Goal: Communication & Community: Connect with others

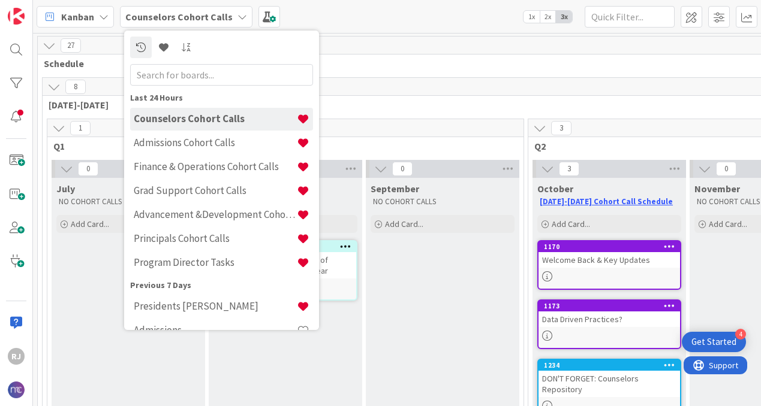
scroll to position [34, 0]
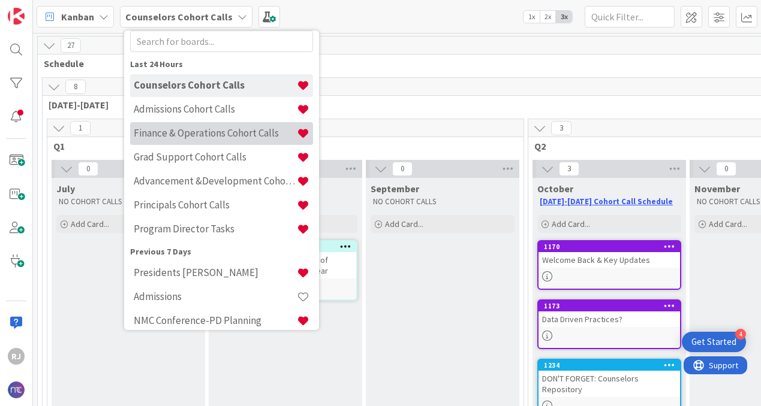
click at [160, 137] on h4 "Finance & Operations Cohort Calls" at bounding box center [215, 133] width 163 height 12
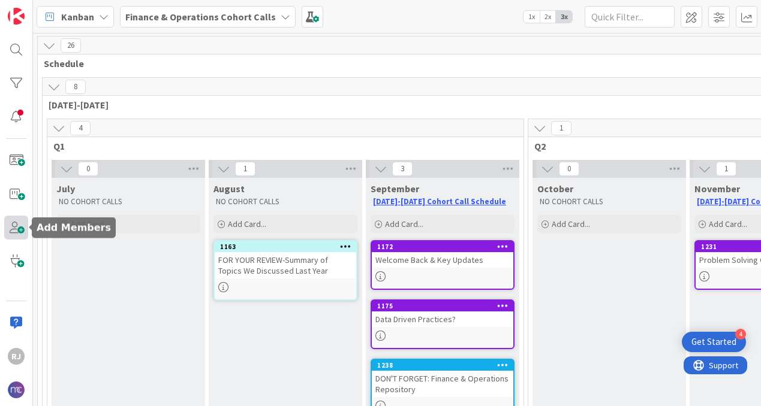
click at [18, 225] on span at bounding box center [16, 228] width 24 height 24
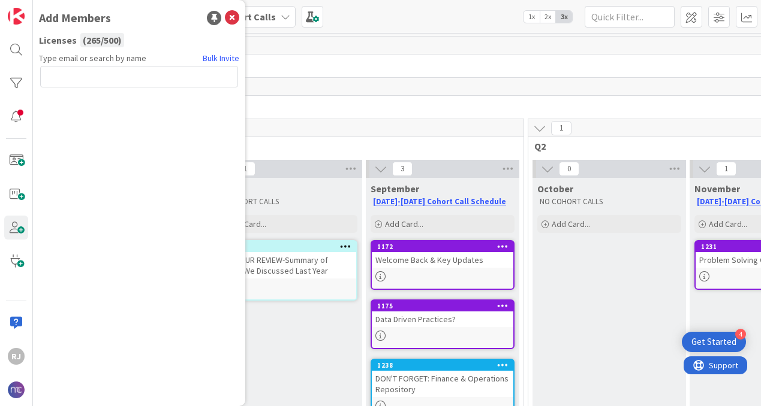
click at [133, 76] on input "text" at bounding box center [139, 77] width 198 height 22
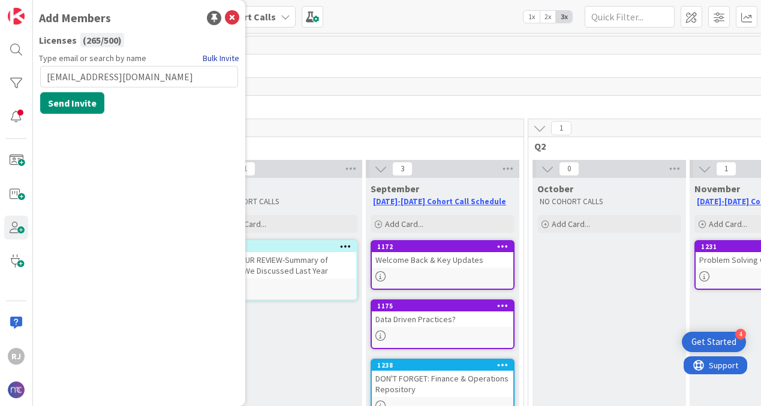
type input "aallen@nativityworcester.org"
click at [228, 58] on link "Bulk Invite" at bounding box center [221, 58] width 37 height 13
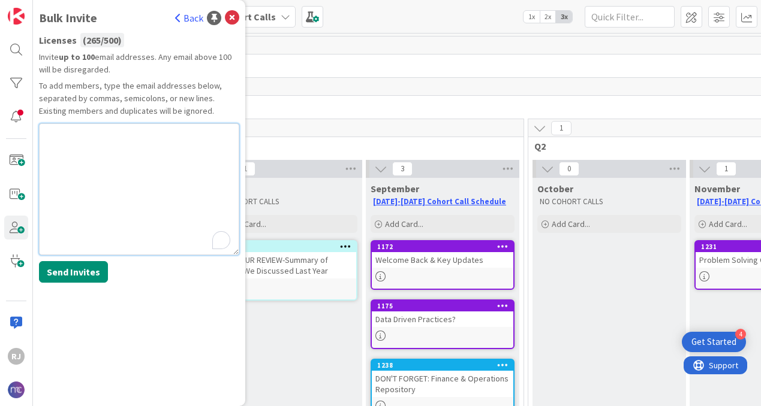
click at [92, 134] on textarea "To enrich screen reader interactions, please activate Accessibility in Grammarl…" at bounding box center [139, 189] width 200 height 132
paste textarea "aallen@nativityworcester.org"
type textarea "aallen@nativityworcester.org"
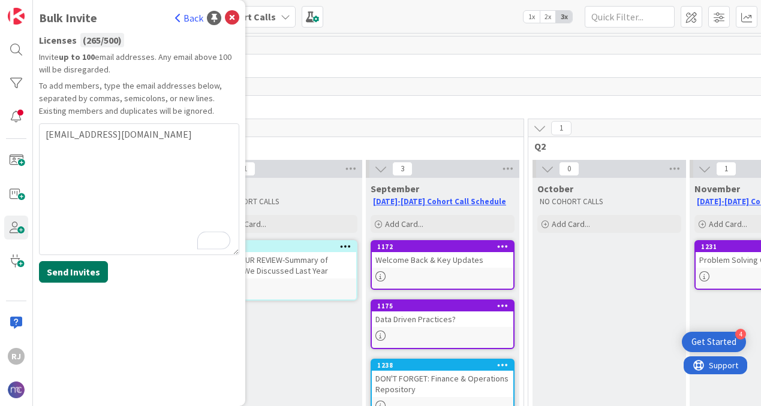
click at [76, 262] on button "Send Invites" at bounding box center [73, 272] width 69 height 22
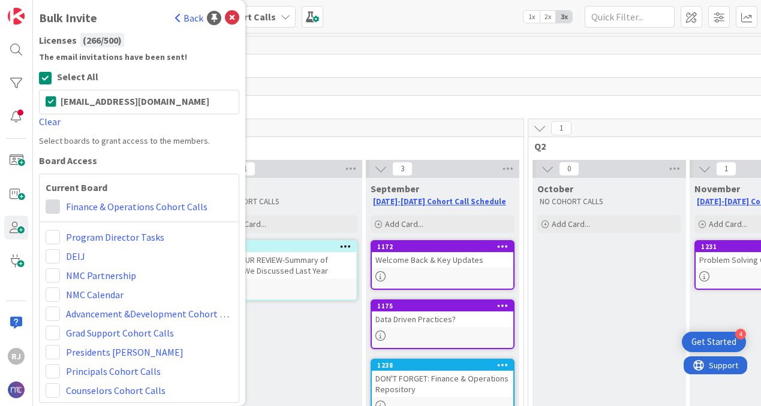
click at [52, 204] on span at bounding box center [53, 207] width 14 height 14
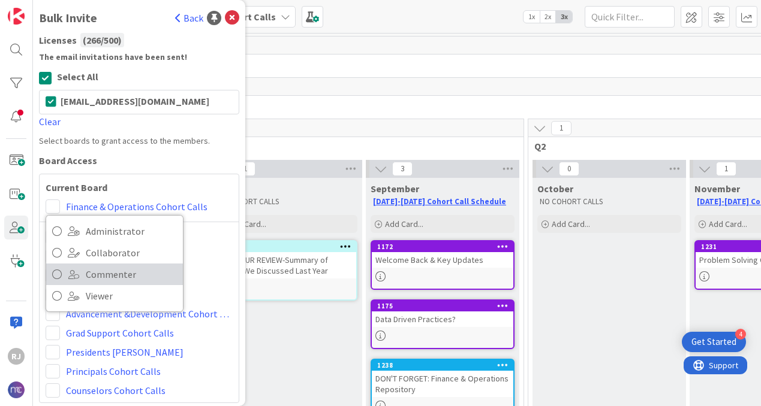
click at [110, 273] on span "Commenter" at bounding box center [131, 275] width 91 height 18
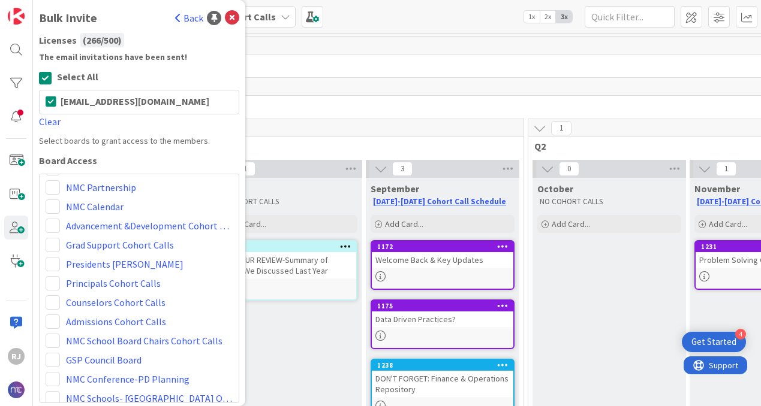
scroll to position [212, 0]
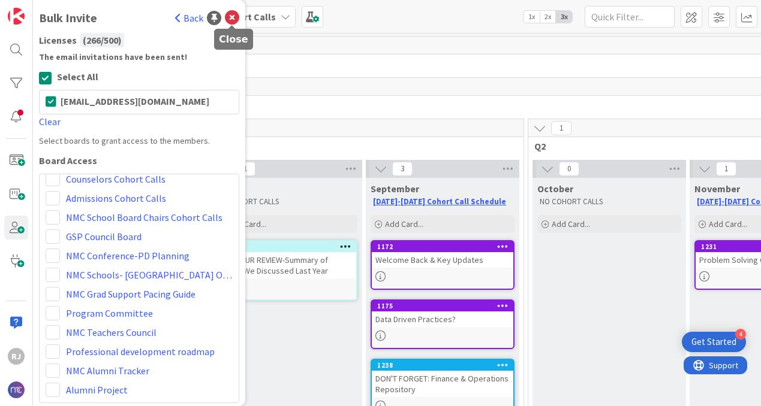
click at [232, 18] on icon at bounding box center [232, 18] width 14 height 14
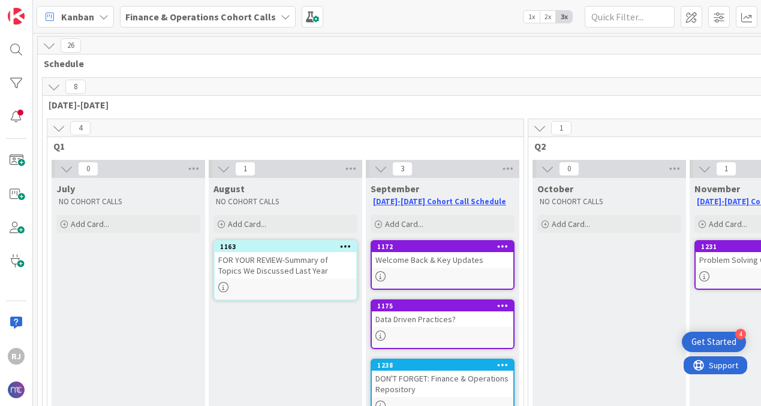
click at [148, 20] on b "Finance & Operations Cohort Calls" at bounding box center [200, 17] width 150 height 12
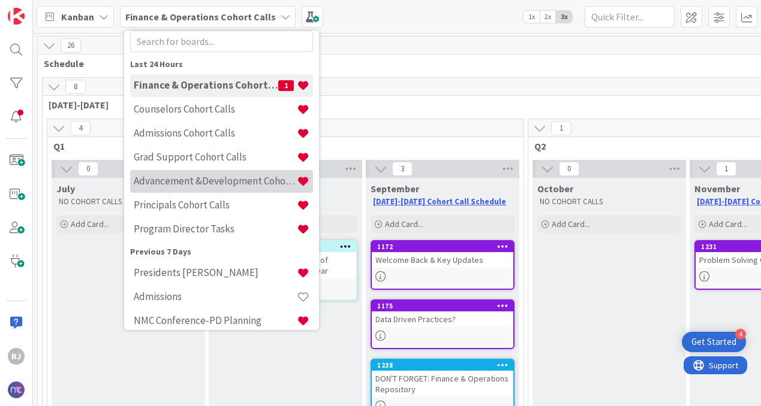
click at [169, 180] on h4 "Advancement &Development Cohort Calls" at bounding box center [215, 181] width 163 height 12
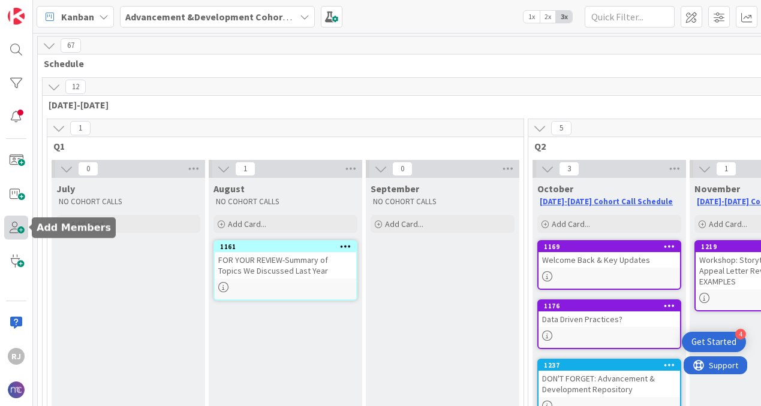
click at [22, 225] on span at bounding box center [16, 228] width 24 height 24
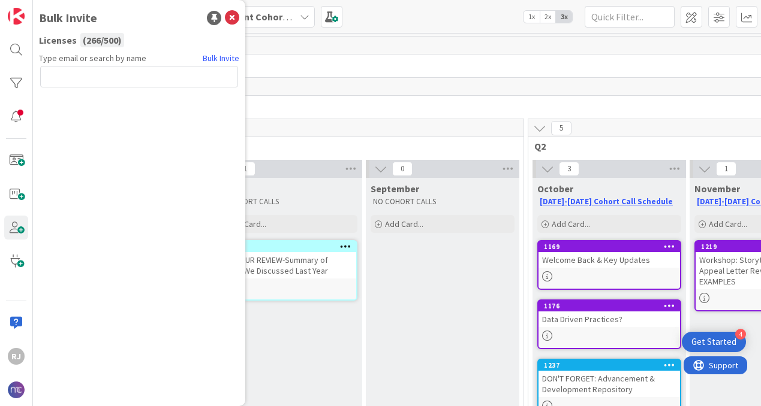
click at [76, 79] on input "text" at bounding box center [139, 77] width 198 height 22
type input "dchristian@shnativity.org schastaine@shnativity.org"
click at [216, 58] on link "Bulk Invite" at bounding box center [221, 58] width 37 height 13
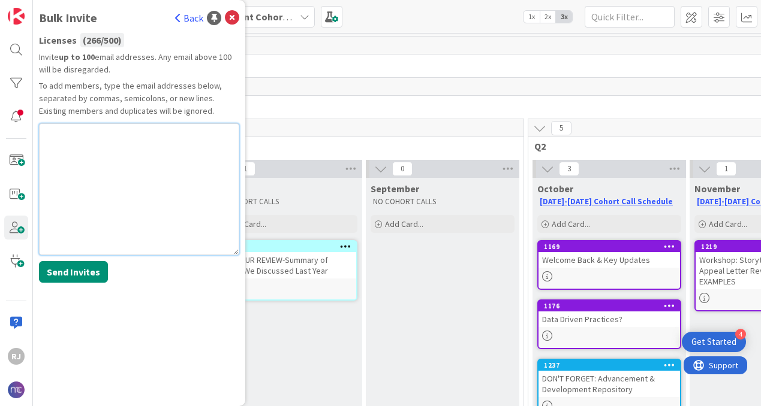
click at [83, 135] on textarea at bounding box center [139, 189] width 200 height 132
paste textarea "dchristian@shnativity.org schastaine@shnativity.org"
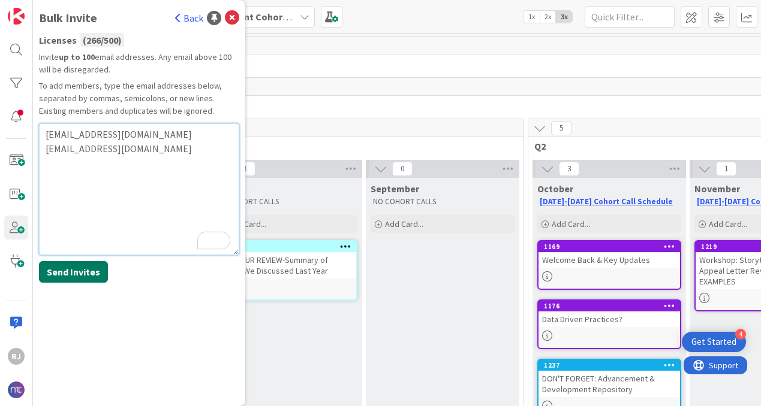
type textarea "dchristian@shnativity.org schastaine@shnativity.org"
click at [80, 272] on button "Send Invites" at bounding box center [73, 272] width 69 height 22
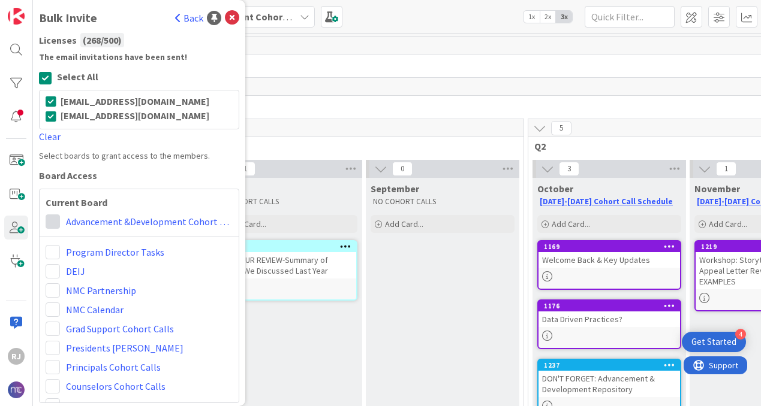
click at [53, 219] on span at bounding box center [53, 222] width 14 height 14
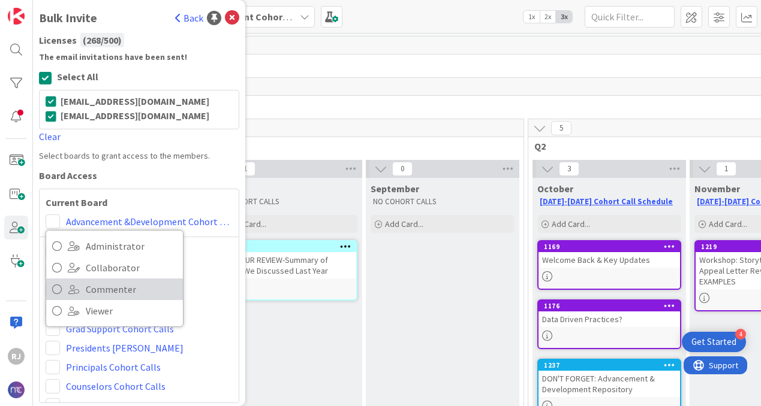
click at [99, 288] on span "Commenter" at bounding box center [131, 290] width 91 height 18
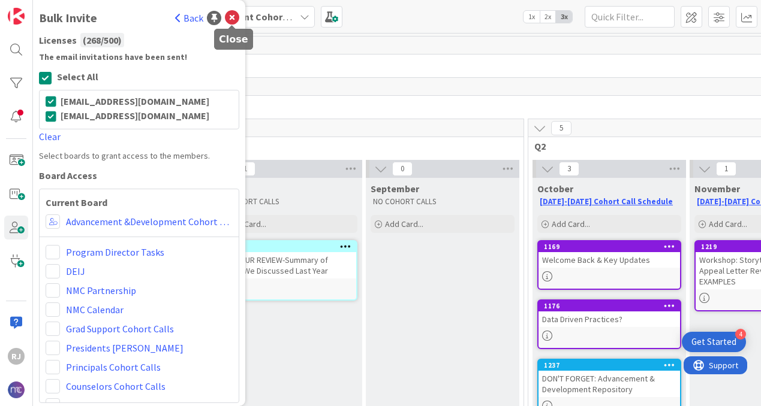
click at [231, 18] on icon at bounding box center [232, 18] width 14 height 14
